Goal: Information Seeking & Learning: Find specific fact

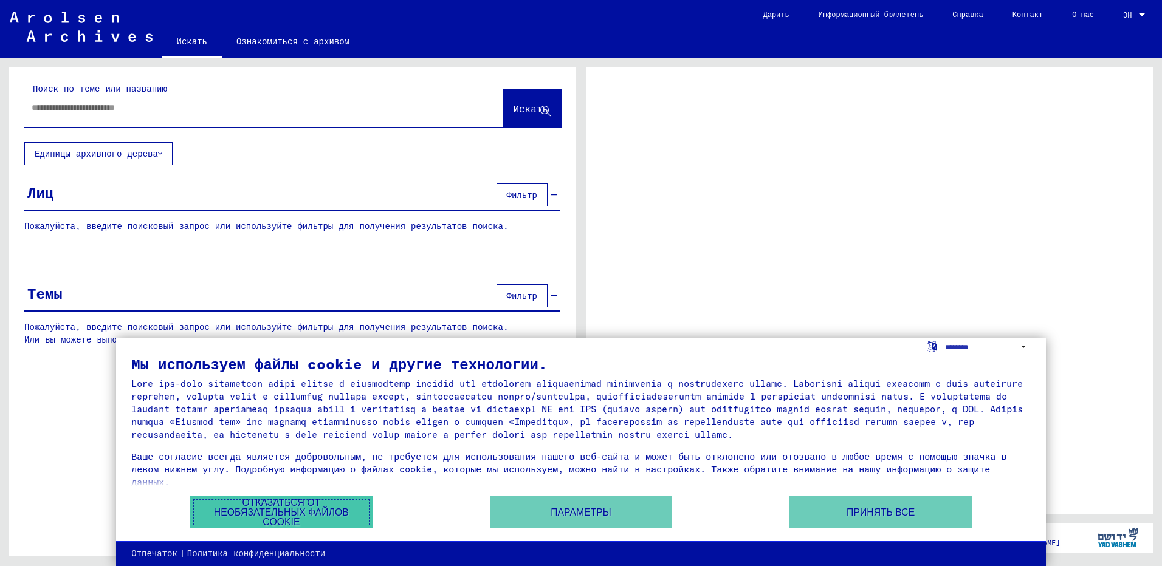
click at [271, 513] on button "Отказаться от необязательных файлов cookie" at bounding box center [281, 512] width 182 height 32
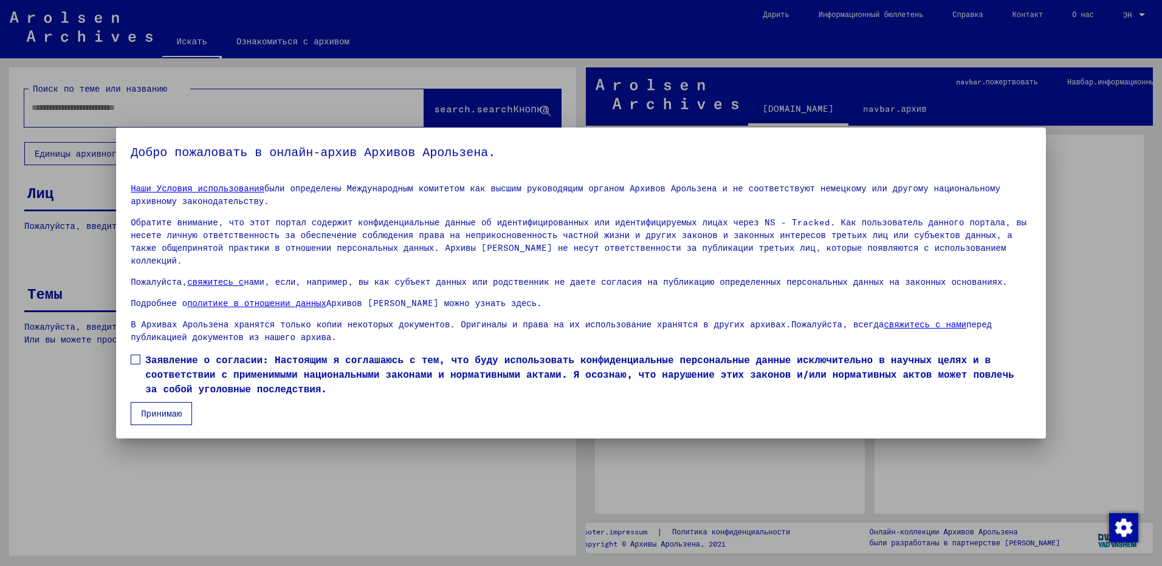
click at [136, 355] on span at bounding box center [136, 360] width 10 height 10
click at [175, 402] on button "Принимаю" at bounding box center [161, 413] width 61 height 23
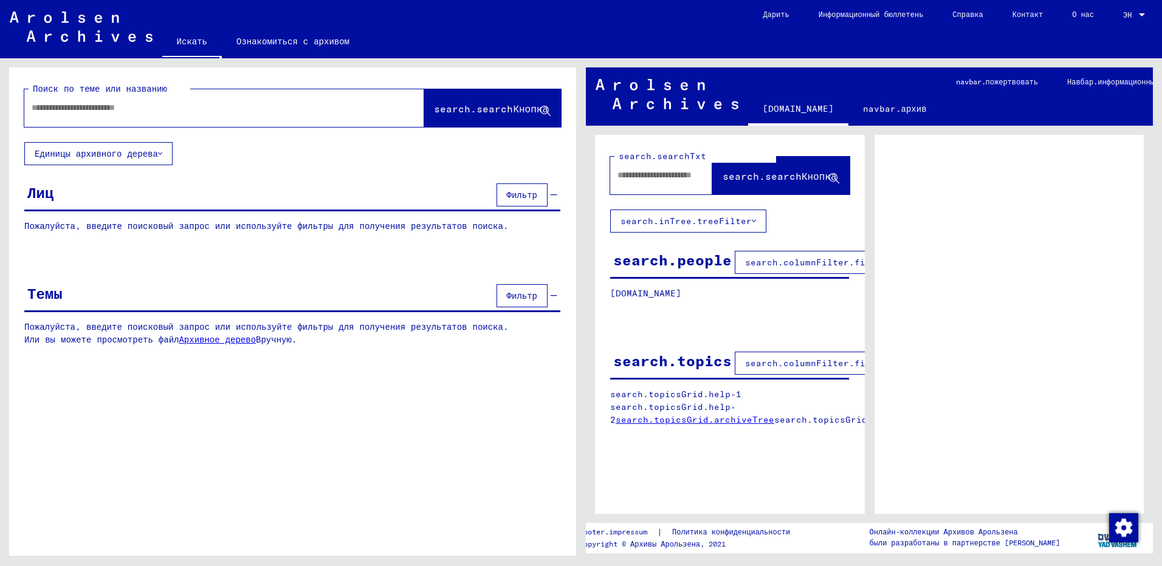
click at [83, 109] on input "text" at bounding box center [213, 107] width 363 height 13
type input "**********"
click at [455, 105] on span "search.searchКнопка" at bounding box center [491, 109] width 114 height 12
drag, startPoint x: 534, startPoint y: 110, endPoint x: 555, endPoint y: 106, distance: 21.6
click at [535, 110] on span "search.searchКнопка" at bounding box center [491, 109] width 114 height 12
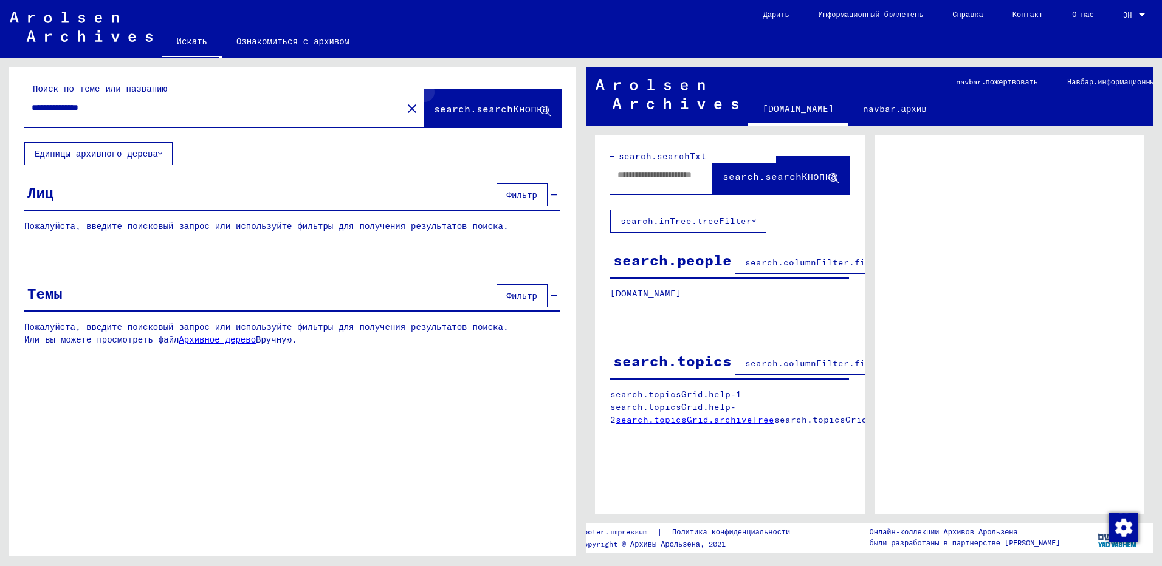
click at [551, 106] on button "search.searchКнопка" at bounding box center [492, 108] width 137 height 38
